Goal: Task Accomplishment & Management: Complete application form

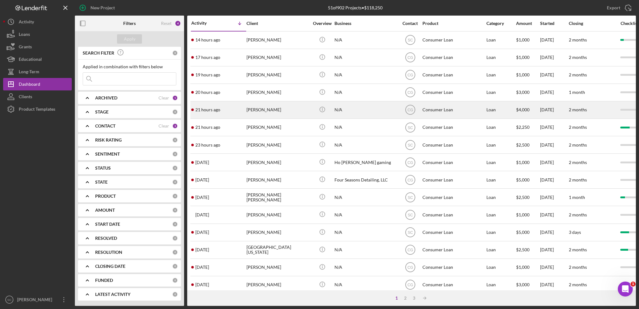
click at [264, 111] on div "[PERSON_NAME]" at bounding box center [277, 110] width 62 height 17
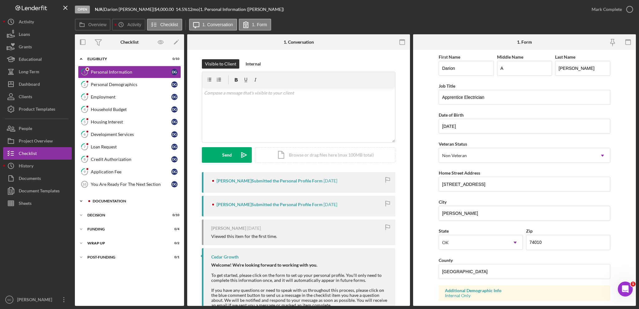
click at [81, 60] on polyline at bounding box center [81, 58] width 2 height 1
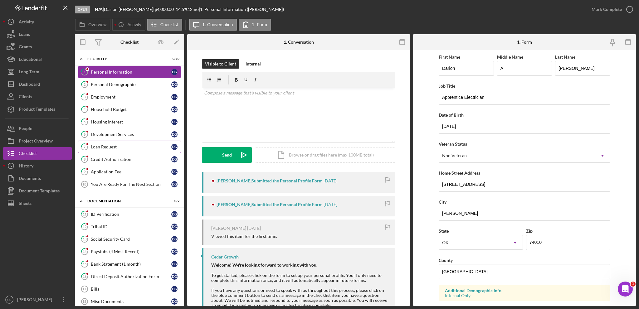
click at [110, 145] on div "Loan Request" at bounding box center [131, 146] width 80 height 5
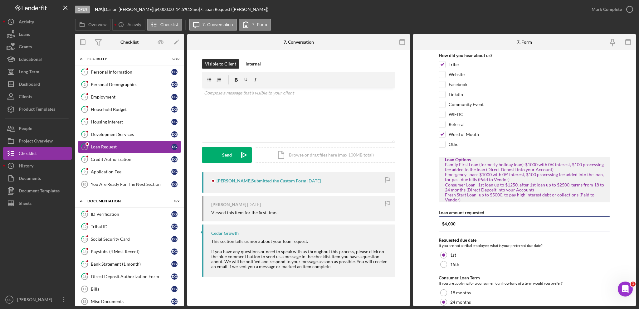
drag, startPoint x: 463, startPoint y: 223, endPoint x: 417, endPoint y: 221, distance: 46.2
click at [417, 221] on form "How did you hear about us? Tribe Website Facebook LinkdIn Community Event WIEDC…" at bounding box center [524, 178] width 223 height 256
type input "2500"
click at [429, 225] on form "How did you hear about us? Tribe Website Facebook LinkdIn Community Event WIEDC…" at bounding box center [524, 178] width 223 height 256
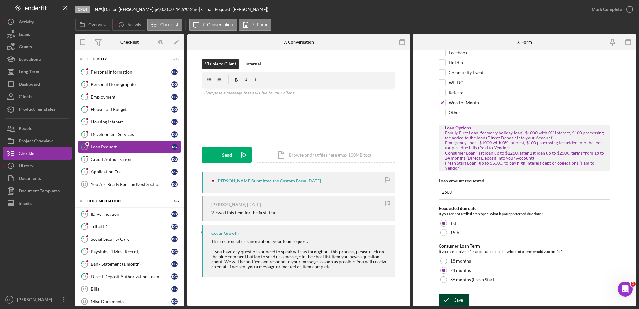
click at [454, 298] on div "Save" at bounding box center [458, 300] width 9 height 12
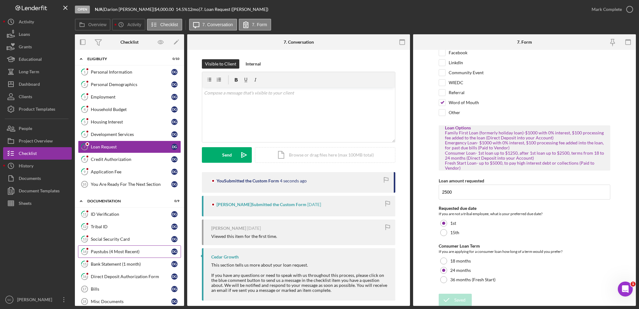
click at [94, 250] on div "Paystubs (4 Most Recent)" at bounding box center [131, 251] width 80 height 5
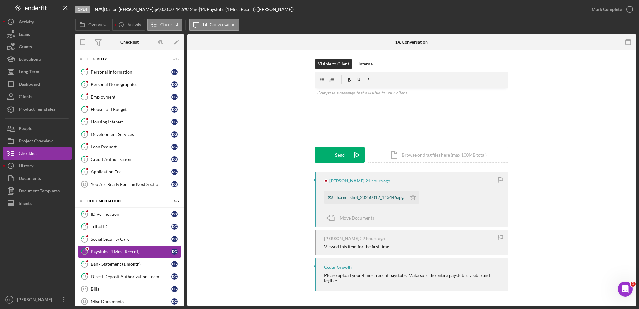
click at [349, 198] on div "Screenshot_20250812_113446.jpg" at bounding box center [370, 197] width 67 height 5
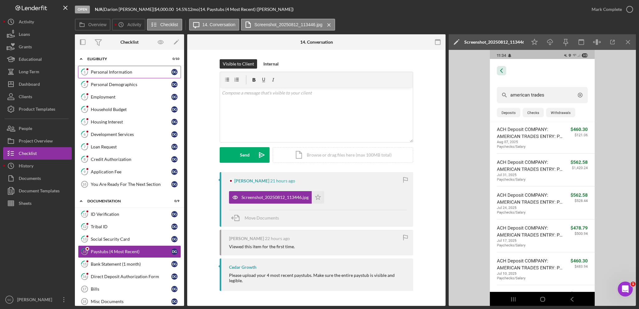
click at [119, 68] on link "1 Personal Information D G" at bounding box center [129, 72] width 103 height 12
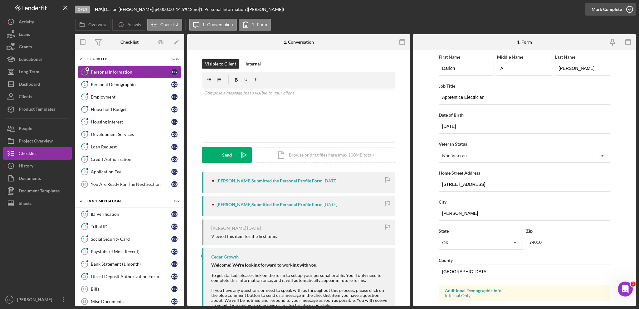
click at [610, 9] on div "Mark Complete" at bounding box center [607, 9] width 30 height 12
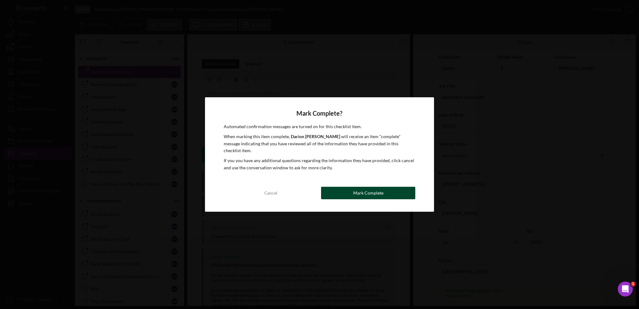
click at [376, 191] on div "Mark Complete" at bounding box center [368, 193] width 30 height 12
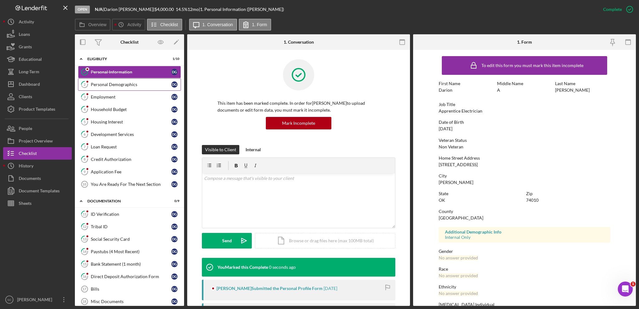
click at [116, 82] on div "Personal Demographics" at bounding box center [131, 84] width 80 height 5
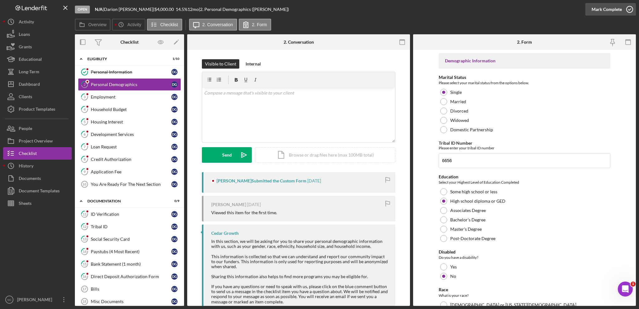
click at [607, 12] on div "Mark Complete" at bounding box center [607, 9] width 30 height 12
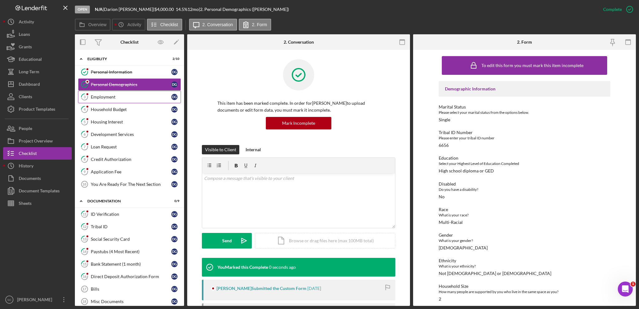
click at [111, 99] on link "3 Employment D G" at bounding box center [129, 97] width 103 height 12
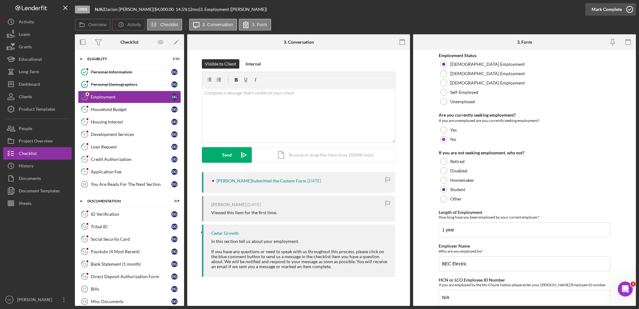
click at [597, 8] on div "Mark Complete" at bounding box center [607, 9] width 30 height 12
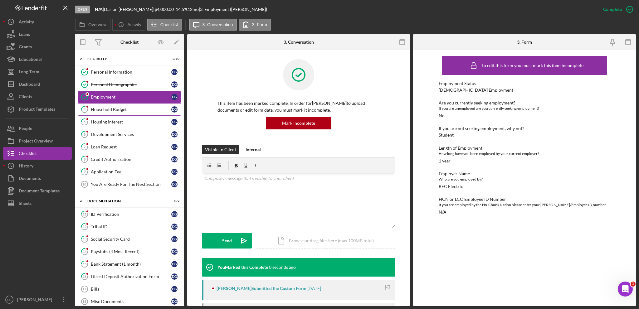
click at [98, 110] on div "Household Budget" at bounding box center [131, 109] width 80 height 5
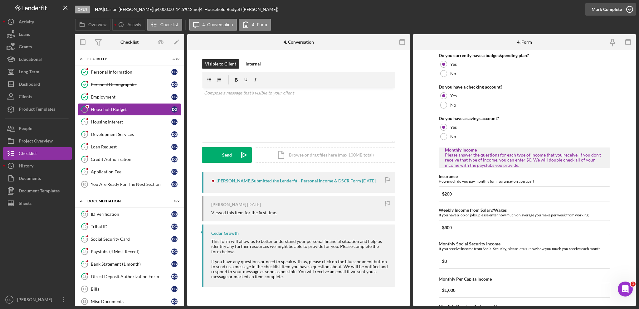
click at [605, 11] on div "Mark Complete" at bounding box center [607, 9] width 30 height 12
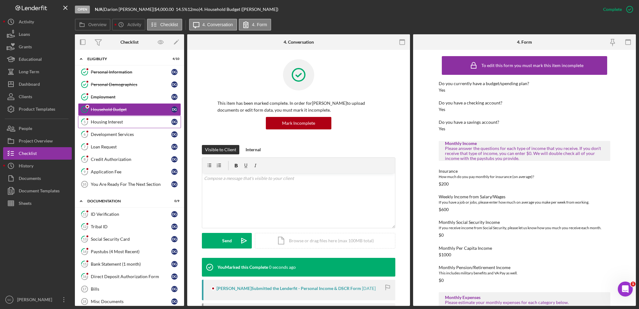
click at [105, 122] on div "Housing Interest" at bounding box center [131, 121] width 80 height 5
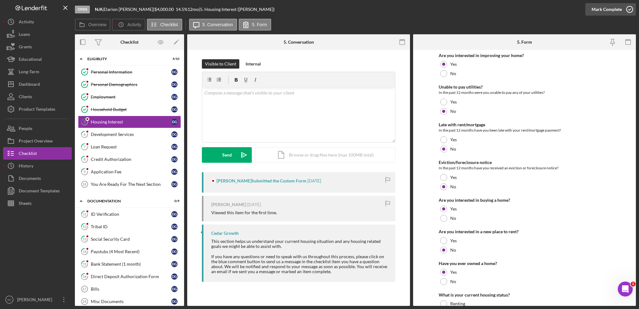
click at [595, 6] on div "Mark Complete" at bounding box center [607, 9] width 30 height 12
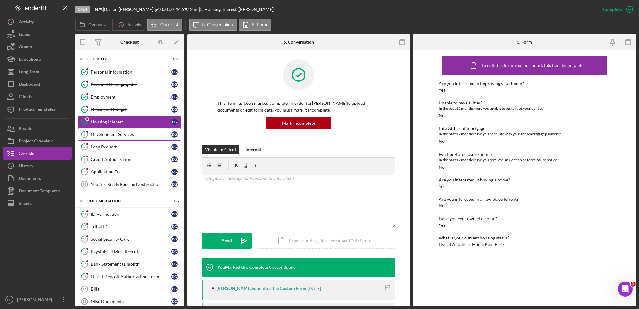
click at [108, 134] on div "Development Services" at bounding box center [131, 134] width 80 height 5
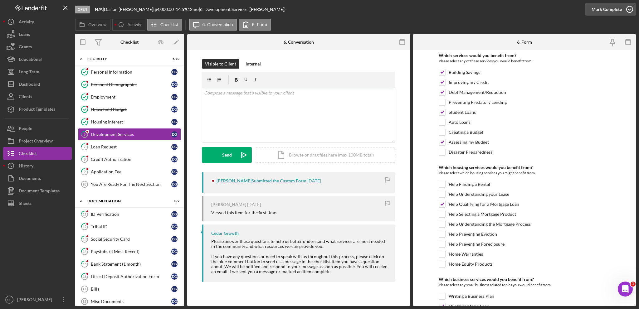
click at [609, 7] on div "Mark Complete" at bounding box center [607, 9] width 30 height 12
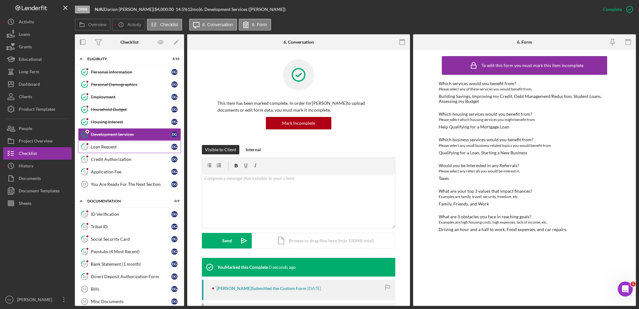
click at [110, 145] on div "Loan Request" at bounding box center [131, 146] width 80 height 5
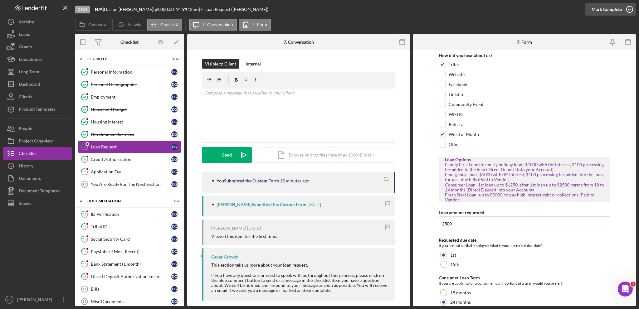
click at [597, 8] on div "Mark Complete" at bounding box center [607, 9] width 30 height 12
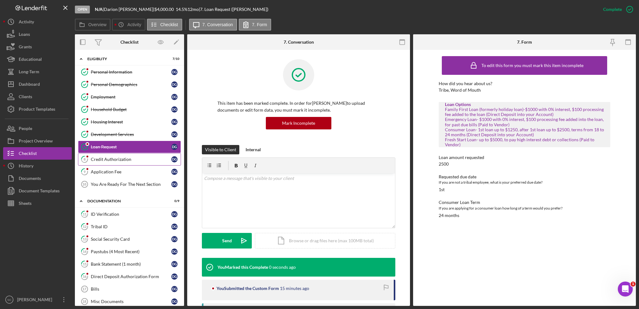
click at [103, 157] on div "Credit Authorization" at bounding box center [131, 159] width 80 height 5
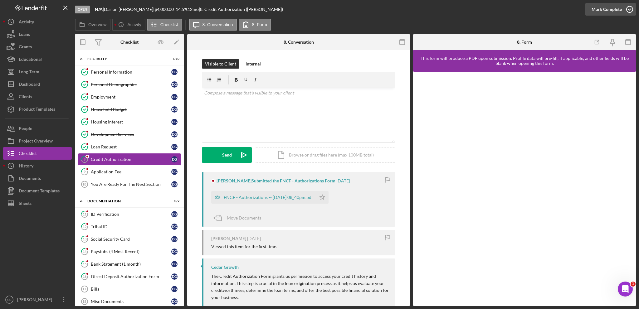
click at [610, 10] on div "Mark Complete" at bounding box center [607, 9] width 30 height 12
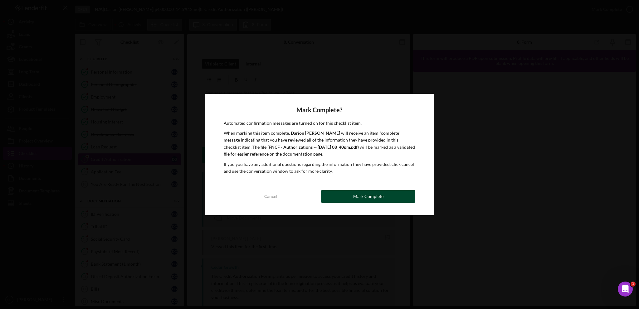
click at [364, 199] on div "Mark Complete" at bounding box center [368, 196] width 30 height 12
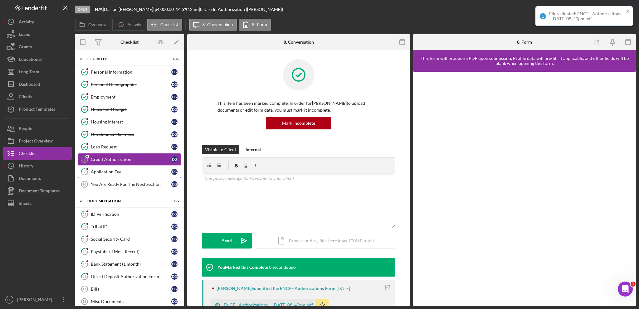
click at [125, 171] on div "Application Fee" at bounding box center [131, 171] width 80 height 5
